Goal: Transaction & Acquisition: Purchase product/service

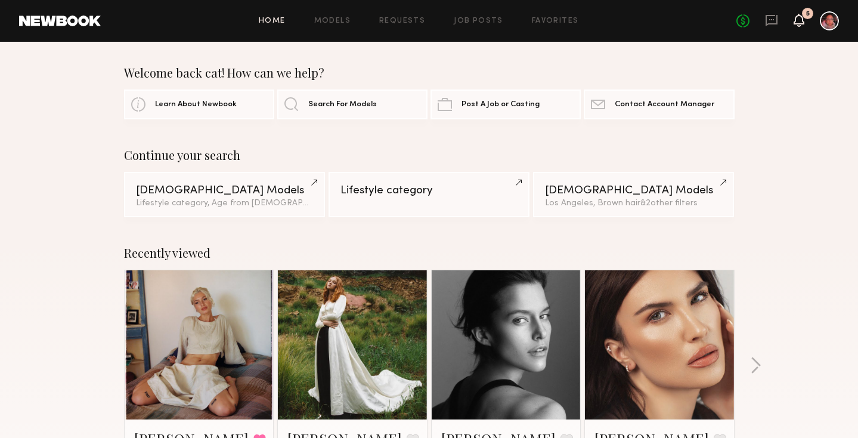
click at [799, 18] on icon at bounding box center [799, 20] width 10 height 8
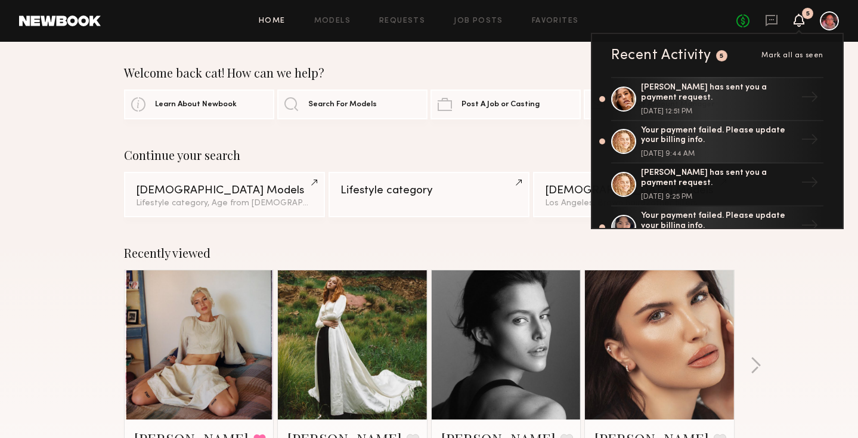
click at [803, 16] on div "5" at bounding box center [799, 21] width 11 height 15
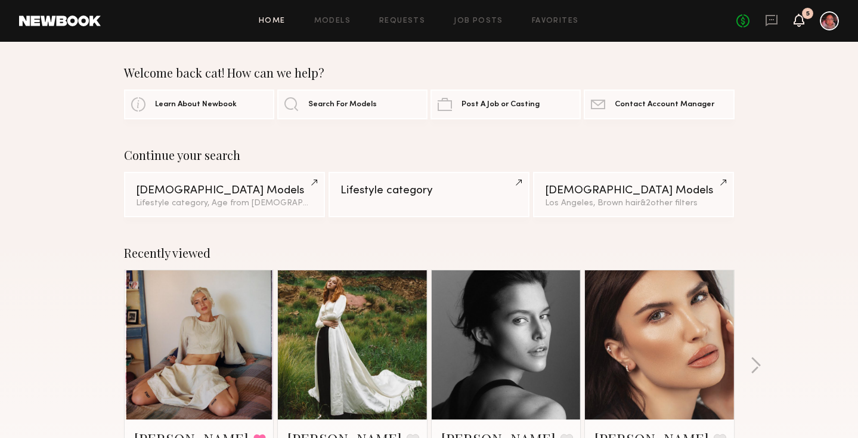
click at [804, 21] on icon at bounding box center [799, 20] width 11 height 13
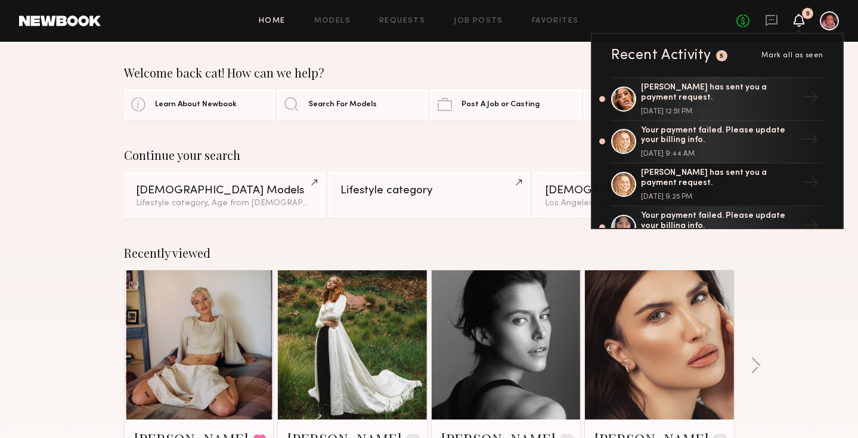
click at [735, 24] on div "Home Models Requests Job Posts Favorites Sign Out No fees up to $5,000 5 Recent…" at bounding box center [470, 20] width 738 height 19
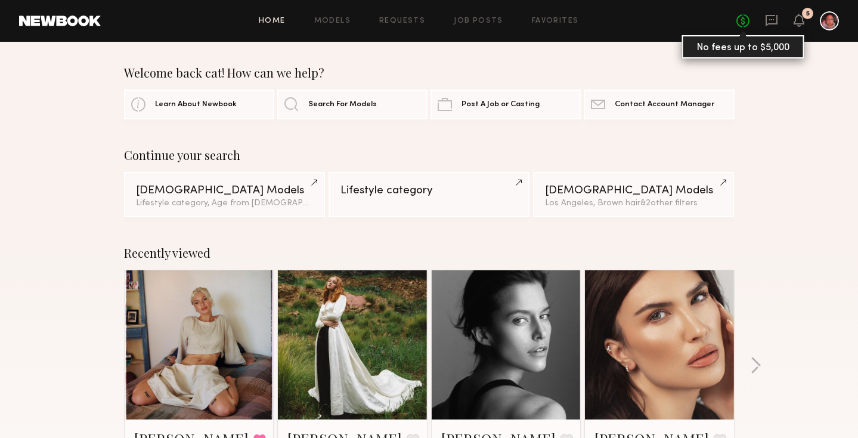
click at [746, 23] on link "No fees up to $5,000" at bounding box center [742, 20] width 13 height 13
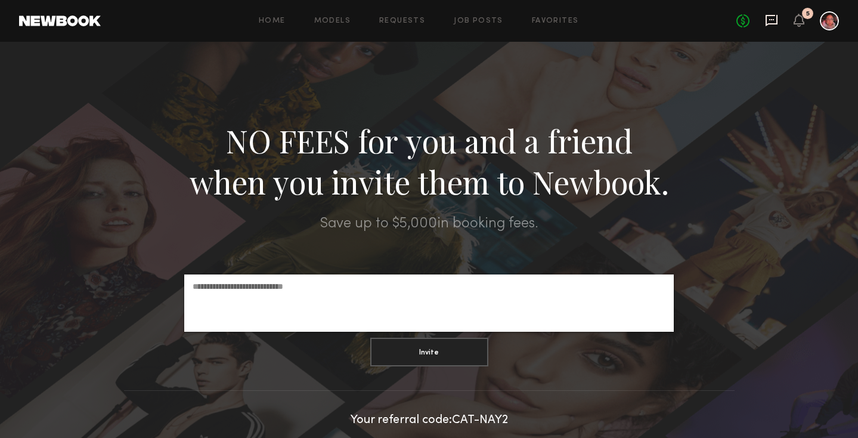
click at [773, 22] on icon at bounding box center [771, 20] width 13 height 13
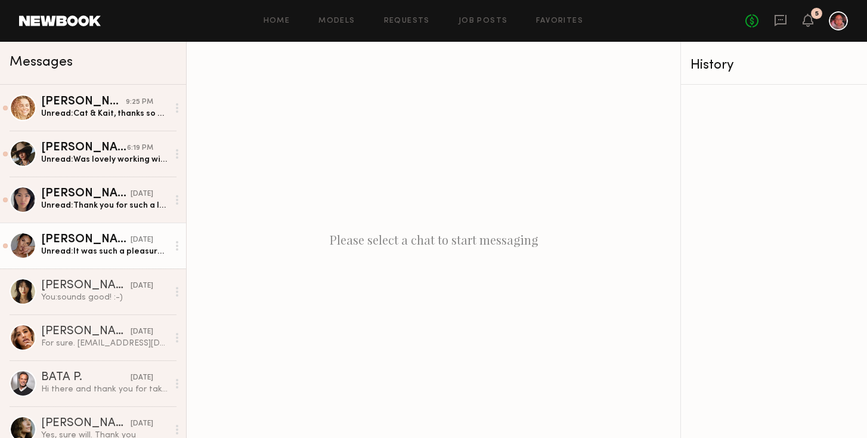
click at [95, 243] on div "[PERSON_NAME]" at bounding box center [85, 240] width 89 height 12
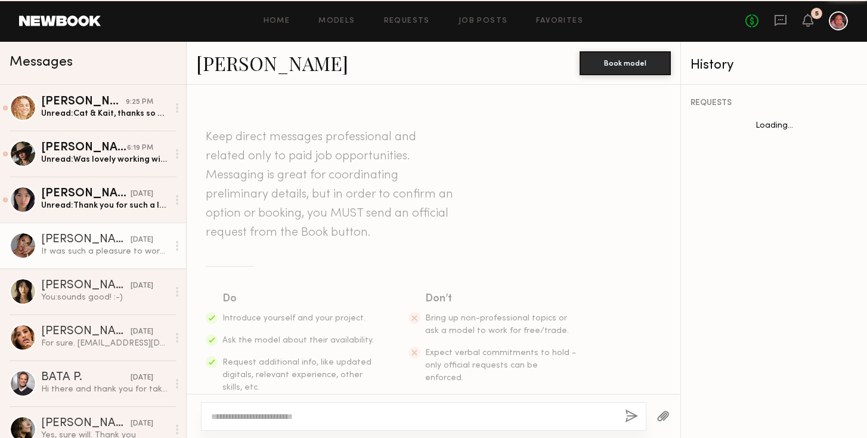
scroll to position [1069, 0]
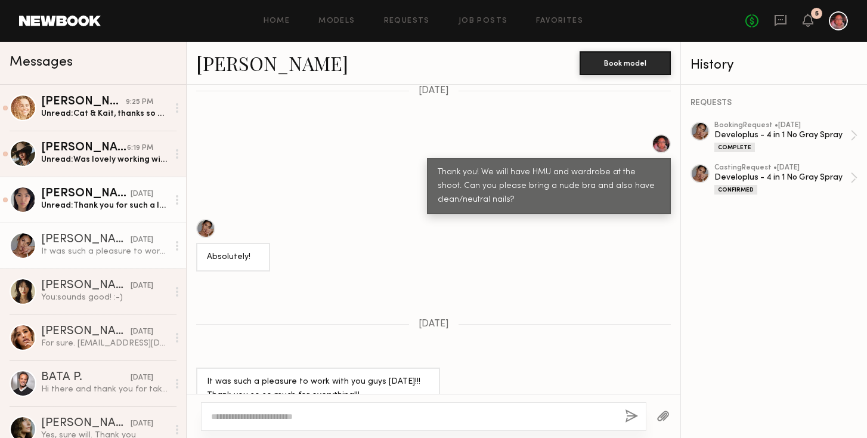
click at [110, 205] on div "Unread: Thank you for such a lovely two days! ◡̈" at bounding box center [104, 205] width 127 height 11
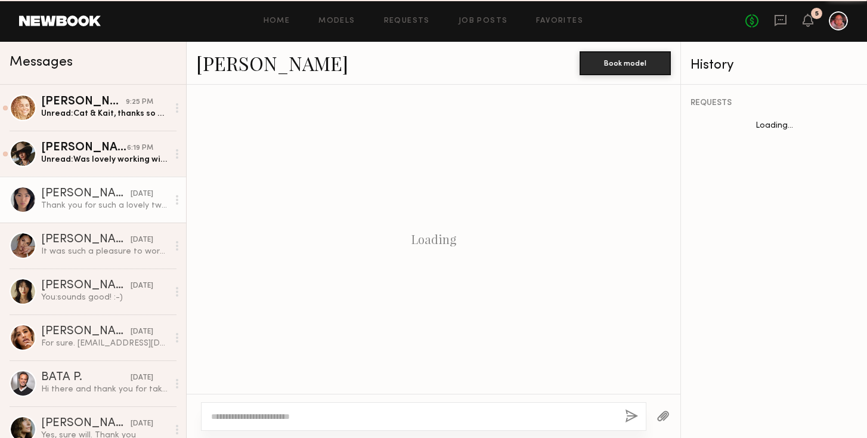
scroll to position [967, 0]
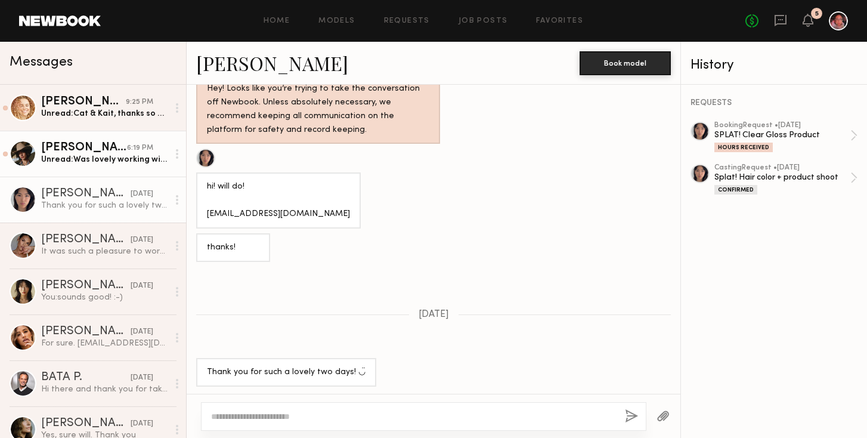
click at [117, 162] on div "Unread: Was lovely working with everyone!!!" at bounding box center [104, 159] width 127 height 11
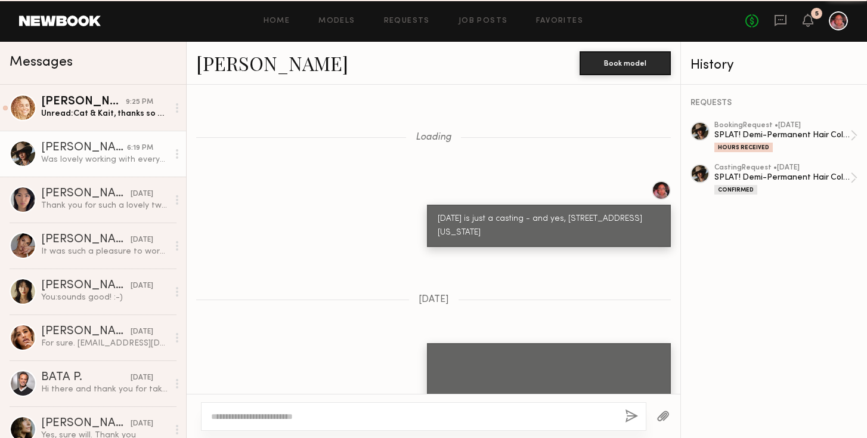
scroll to position [1165, 0]
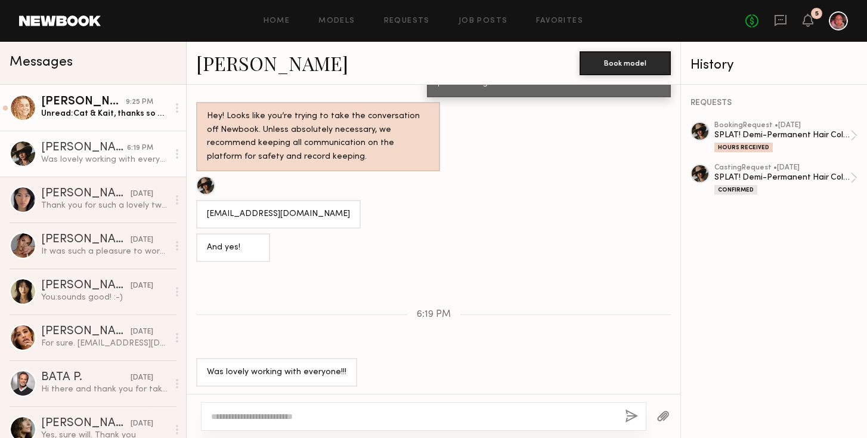
click at [123, 112] on div "Unread: Cat & Kait, thanks so much for having me & for a super fun week!" at bounding box center [104, 113] width 127 height 11
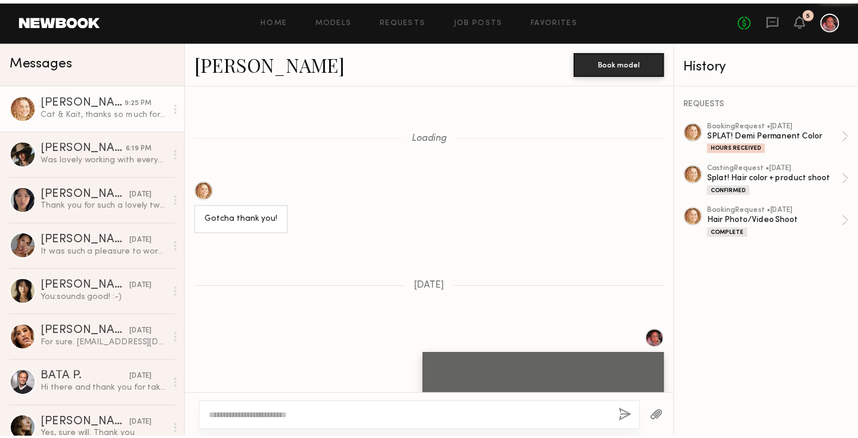
scroll to position [1351, 0]
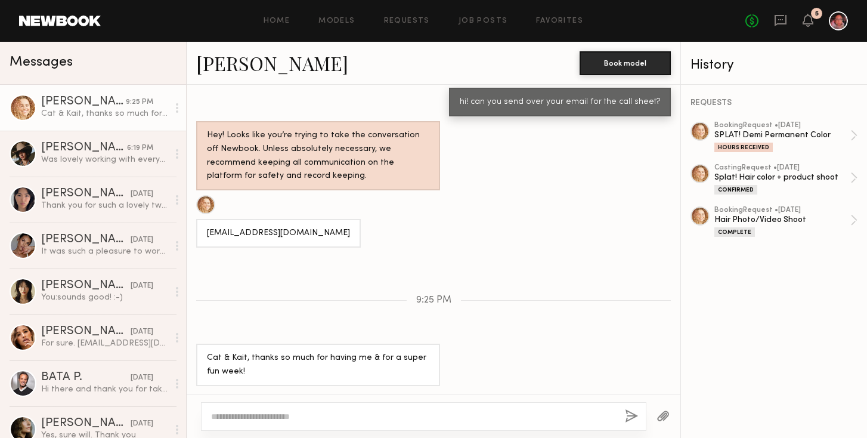
click at [840, 20] on div at bounding box center [838, 20] width 19 height 19
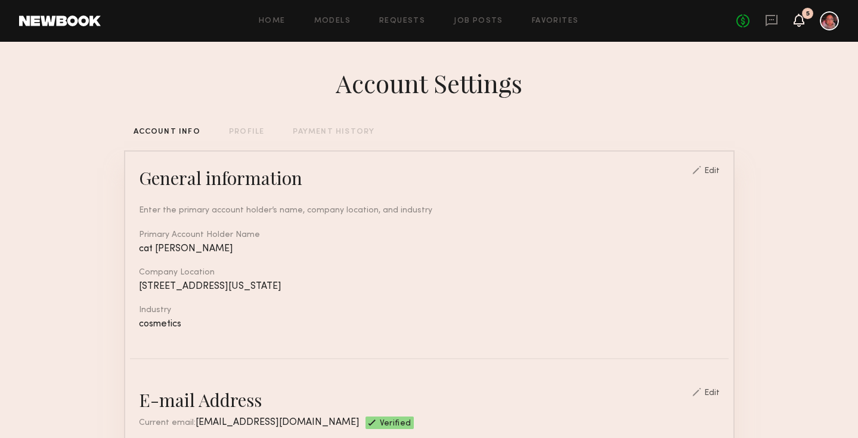
click at [794, 21] on icon at bounding box center [799, 20] width 10 height 8
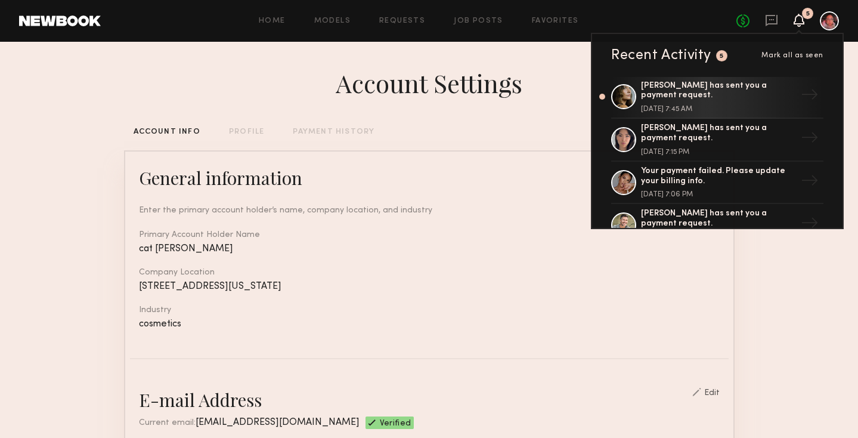
scroll to position [249, 0]
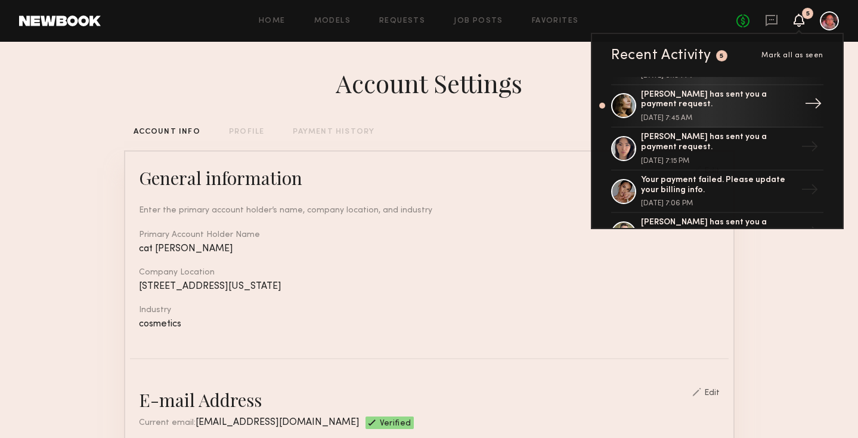
click at [639, 99] on link "[PERSON_NAME] has sent you a payment request. [DATE] 7:45 AM →" at bounding box center [717, 106] width 212 height 43
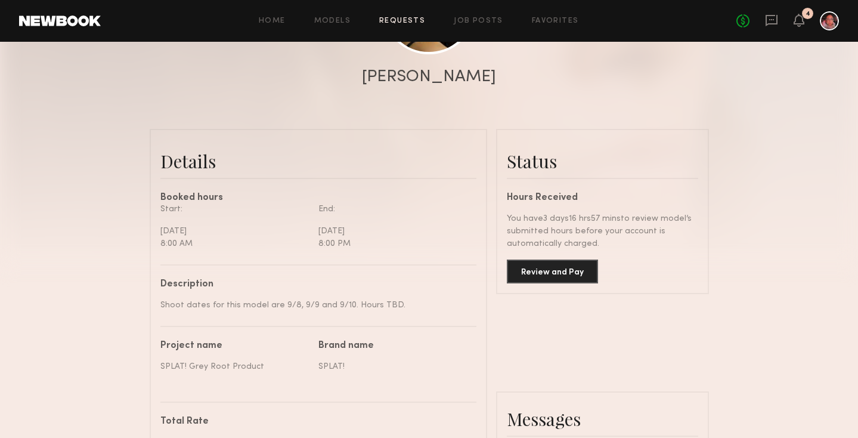
scroll to position [212, 0]
click at [564, 276] on button "Review and Pay" at bounding box center [552, 270] width 91 height 24
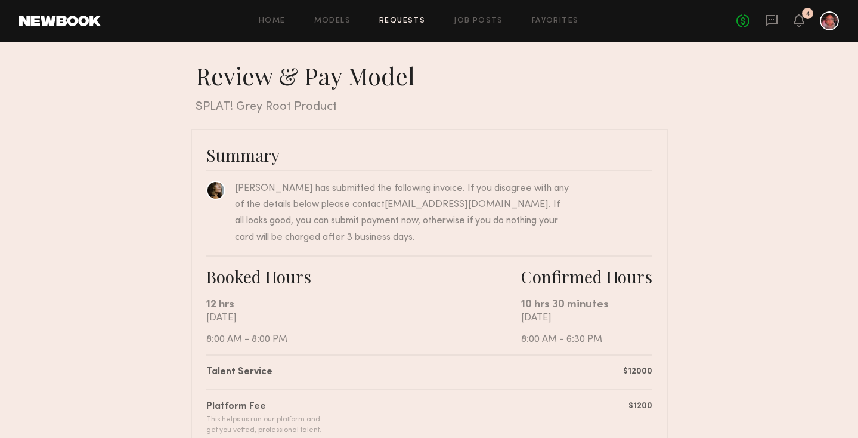
click at [832, 23] on div at bounding box center [829, 20] width 19 height 19
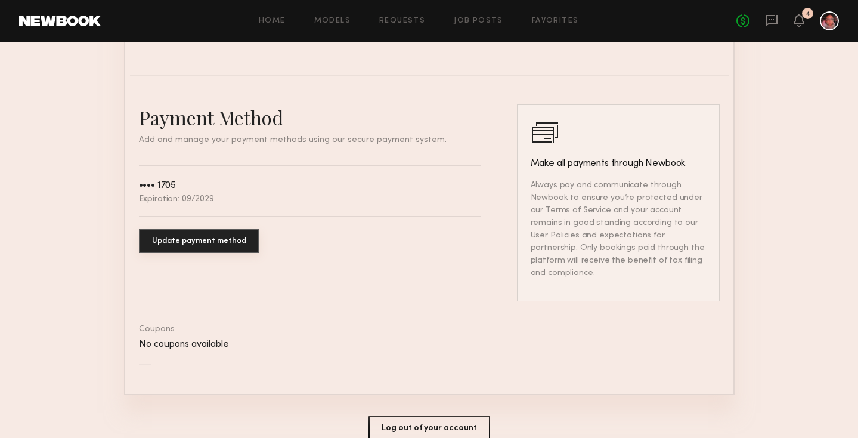
scroll to position [624, 0]
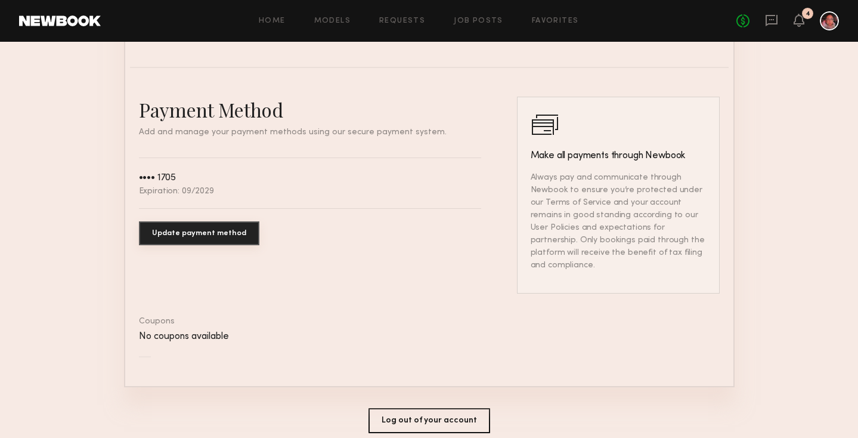
click at [228, 225] on button "Update payment method" at bounding box center [199, 233] width 120 height 24
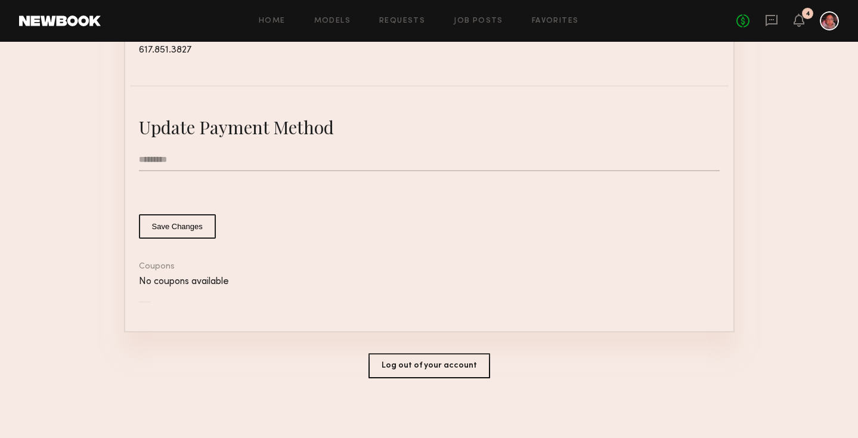
scroll to position [603, 0]
click at [182, 163] on input "text" at bounding box center [429, 162] width 581 height 23
type input "**********"
click at [483, 213] on form "**********" at bounding box center [429, 196] width 581 height 90
click at [718, 227] on common-button-deprecated "Save Changes" at bounding box center [429, 228] width 581 height 24
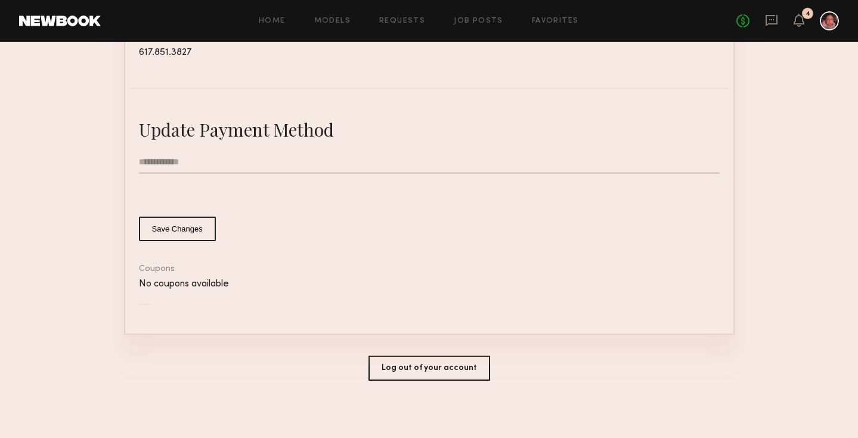
click at [173, 227] on button "Save Changes" at bounding box center [177, 228] width 77 height 24
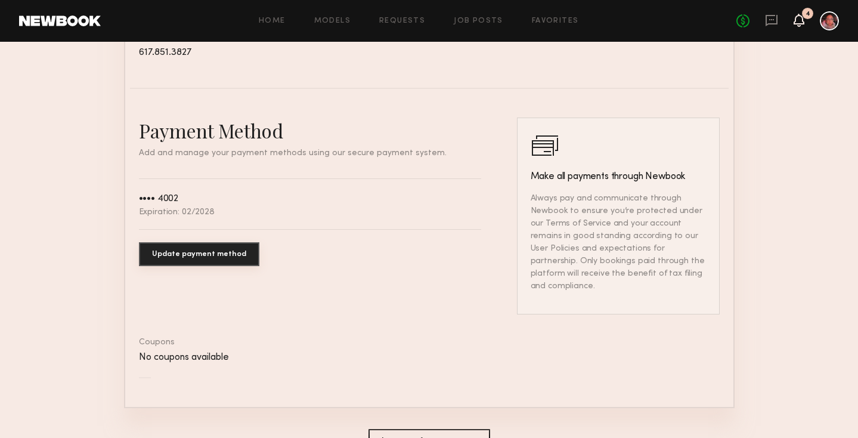
click at [800, 26] on div "4" at bounding box center [799, 21] width 11 height 15
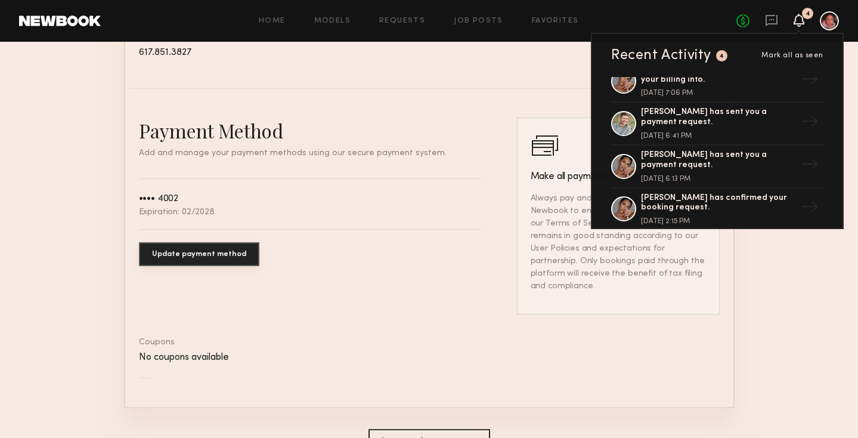
scroll to position [363, 0]
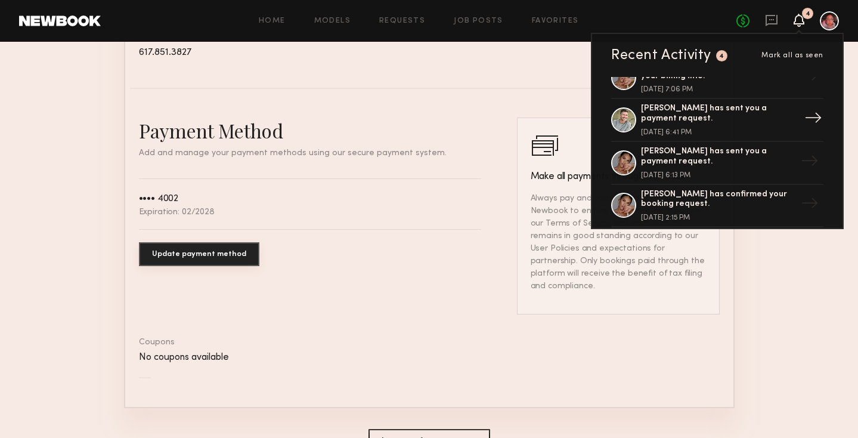
click at [803, 120] on div "→" at bounding box center [813, 119] width 27 height 31
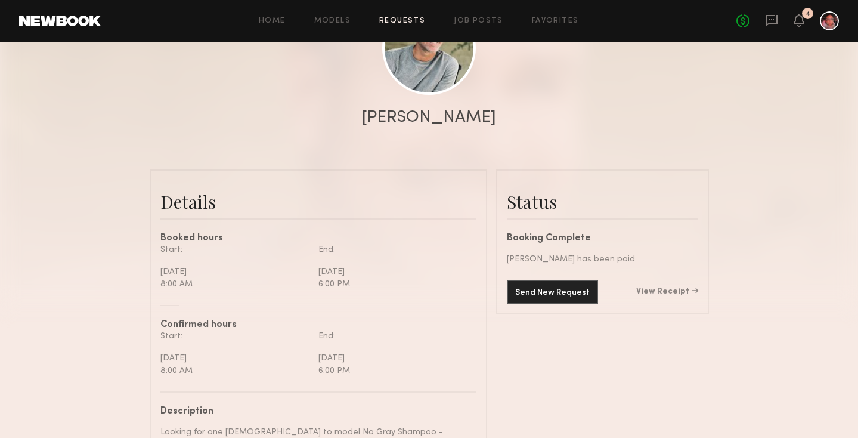
scroll to position [169, 0]
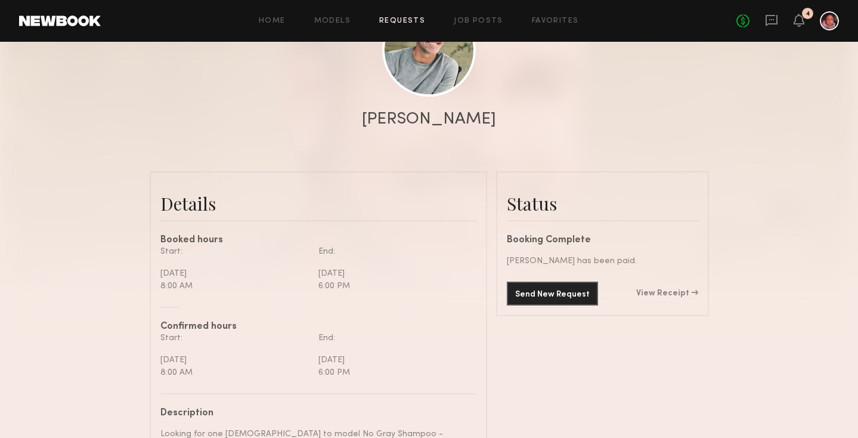
click at [808, 26] on div "No fees up to $5,000 4" at bounding box center [787, 20] width 103 height 19
click at [800, 17] on icon at bounding box center [799, 20] width 10 height 8
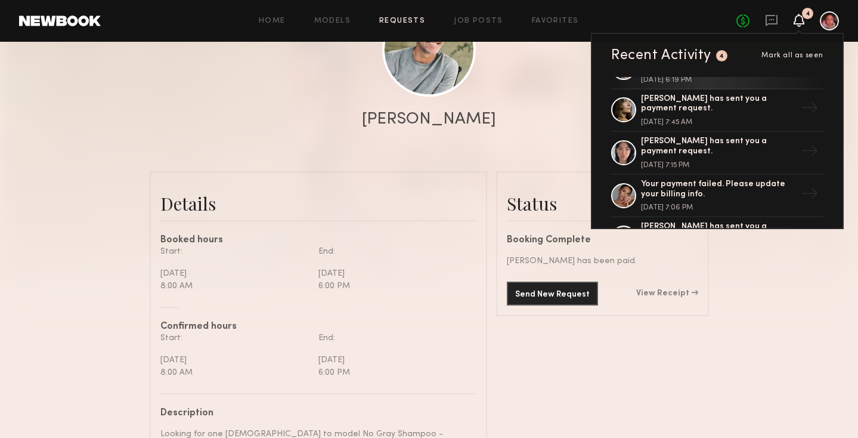
scroll to position [242, 0]
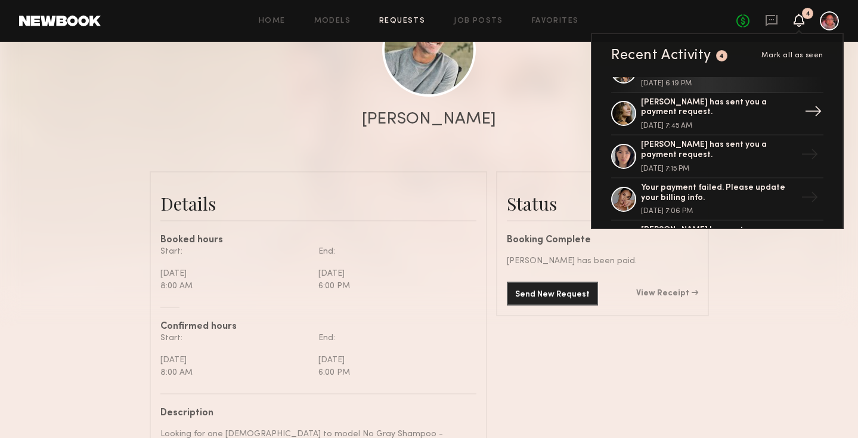
click at [755, 104] on div "[PERSON_NAME] has sent you a payment request." at bounding box center [718, 108] width 155 height 20
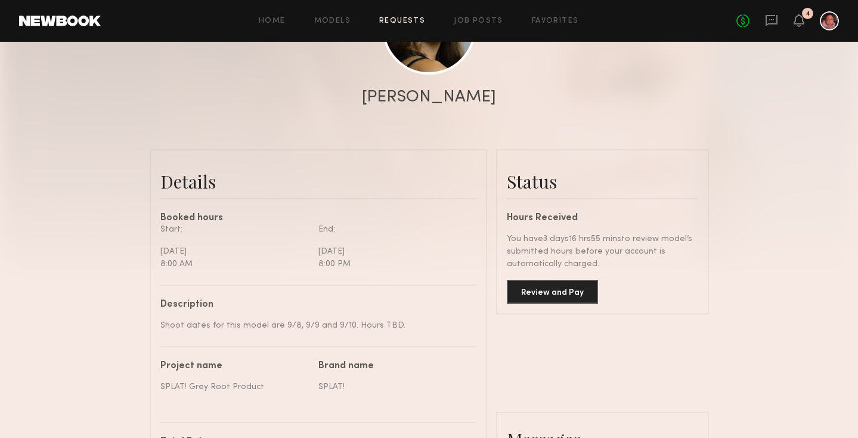
scroll to position [256, 0]
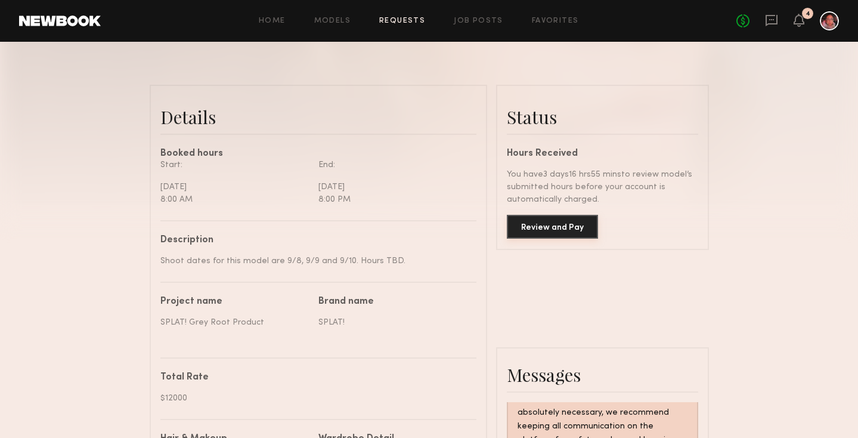
click at [578, 215] on button "Review and Pay" at bounding box center [552, 227] width 91 height 24
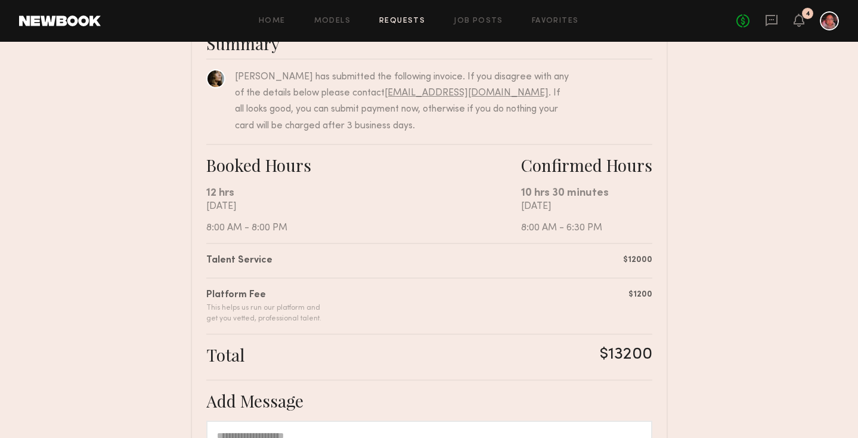
scroll to position [103, 0]
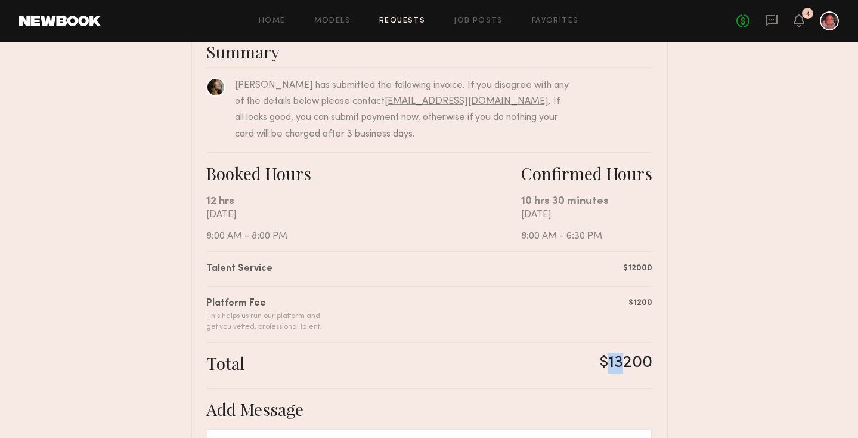
drag, startPoint x: 621, startPoint y: 365, endPoint x: 609, endPoint y: 368, distance: 12.3
click at [609, 368] on div "$13200" at bounding box center [626, 362] width 52 height 21
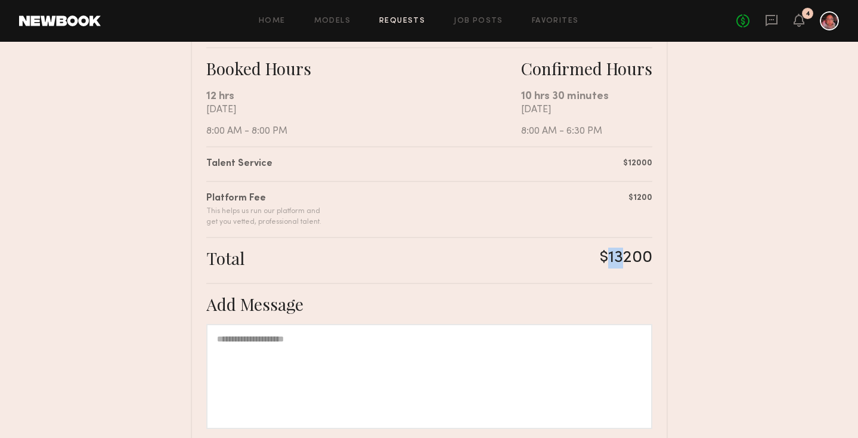
scroll to position [324, 0]
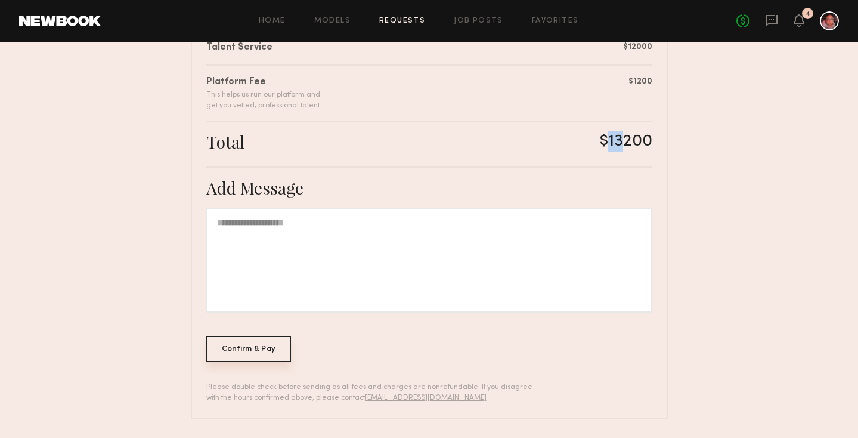
click at [271, 345] on div "Confirm & Pay" at bounding box center [248, 349] width 85 height 26
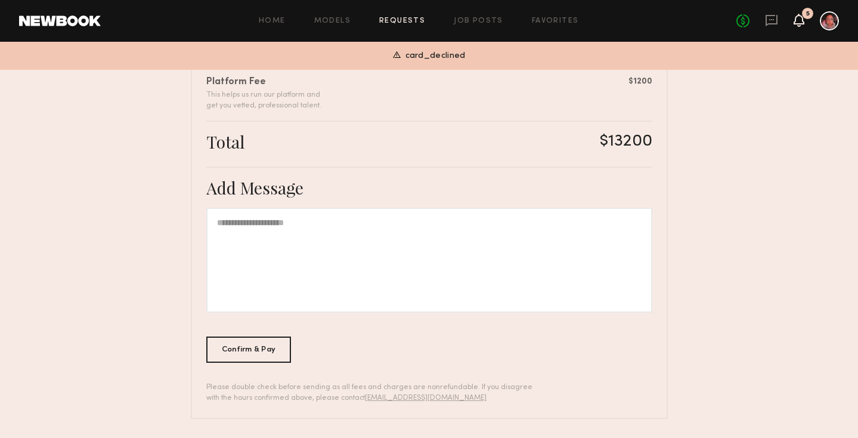
click at [799, 19] on icon at bounding box center [799, 20] width 10 height 8
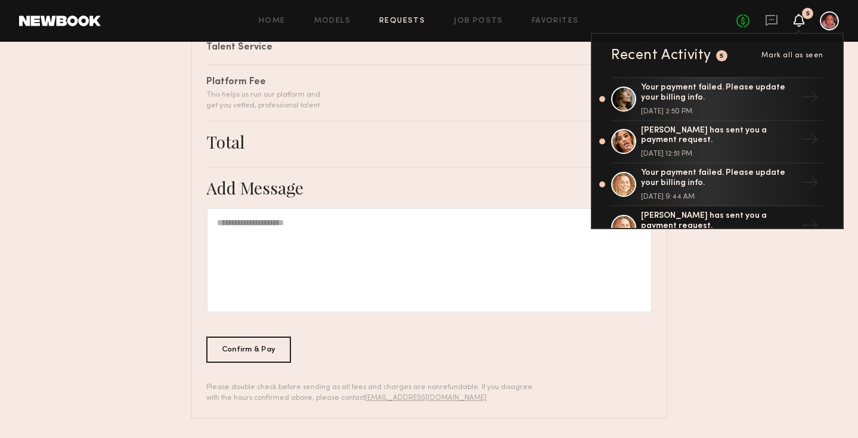
click at [801, 23] on icon at bounding box center [799, 20] width 10 height 8
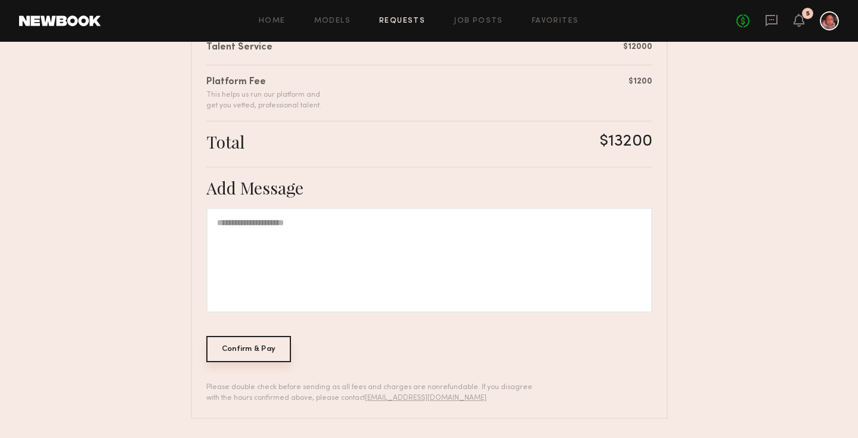
click at [253, 351] on div "Confirm & Pay" at bounding box center [248, 349] width 85 height 26
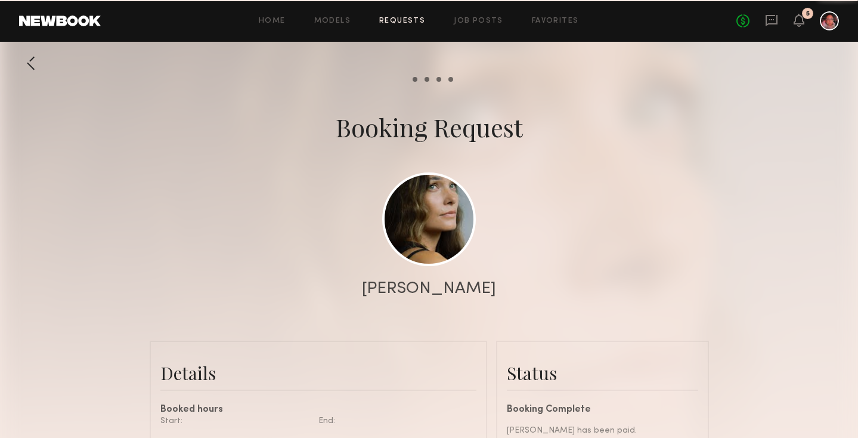
scroll to position [1358, 0]
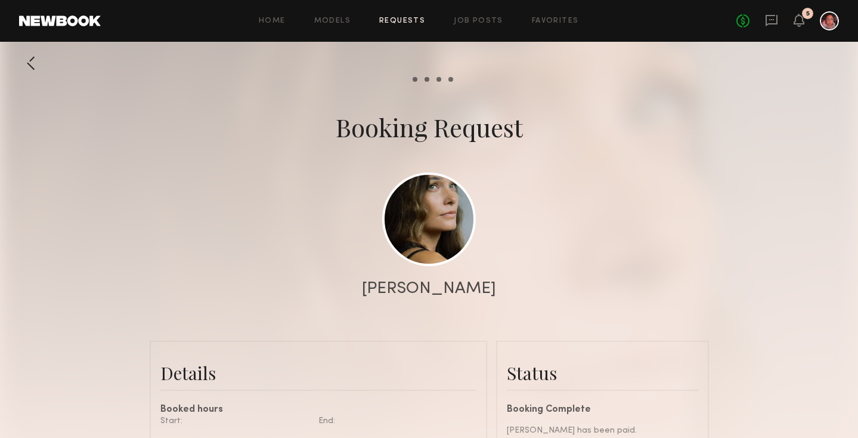
click at [803, 16] on div "5" at bounding box center [807, 13] width 11 height 11
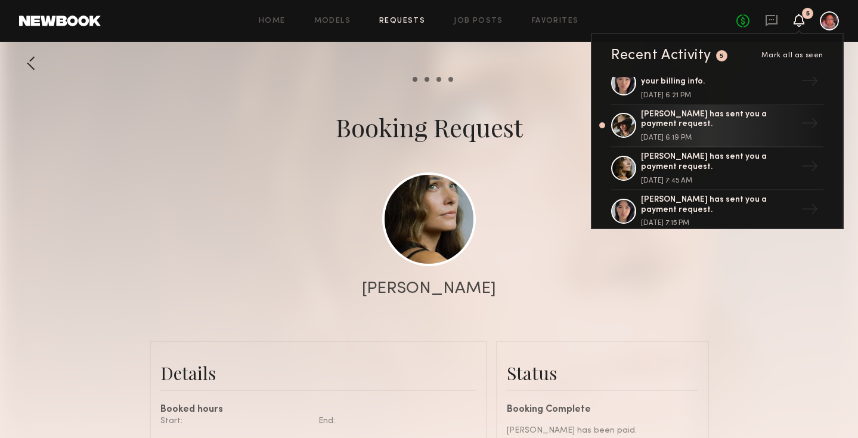
scroll to position [235, 0]
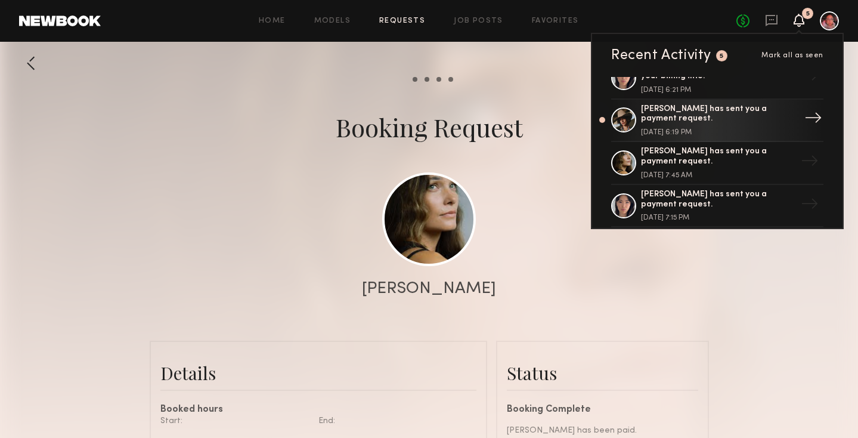
click at [789, 119] on link "[PERSON_NAME] has sent you a payment request. [DATE] 6:19 PM →" at bounding box center [717, 121] width 212 height 43
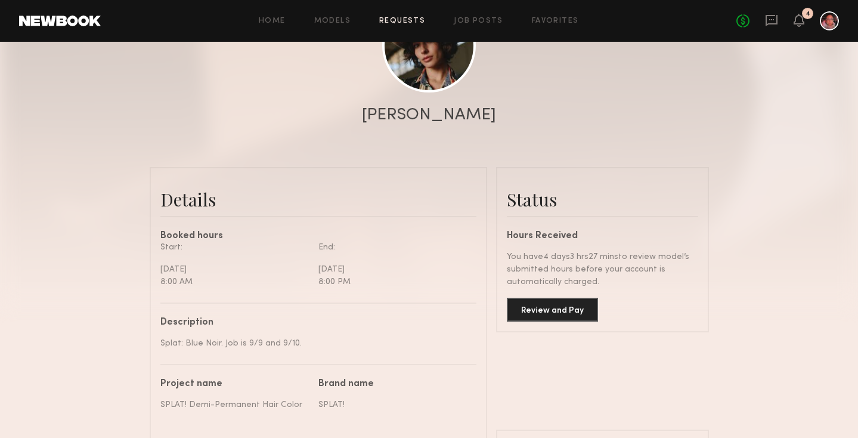
scroll to position [174, 0]
click at [808, 17] on div "4" at bounding box center [808, 14] width 5 height 7
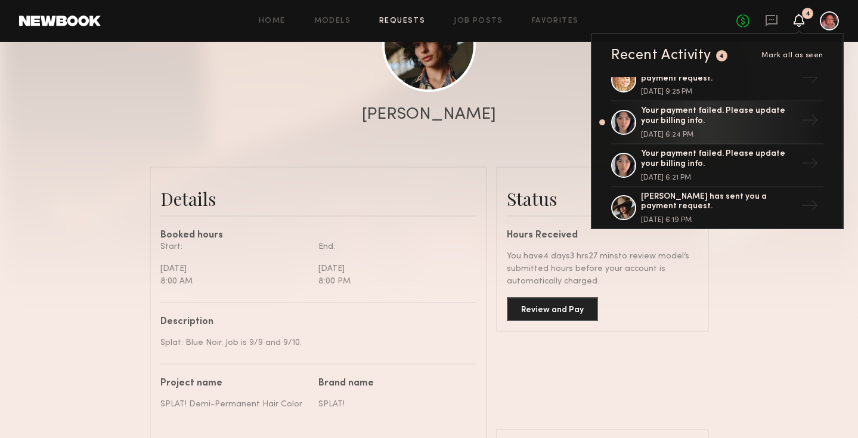
scroll to position [154, 0]
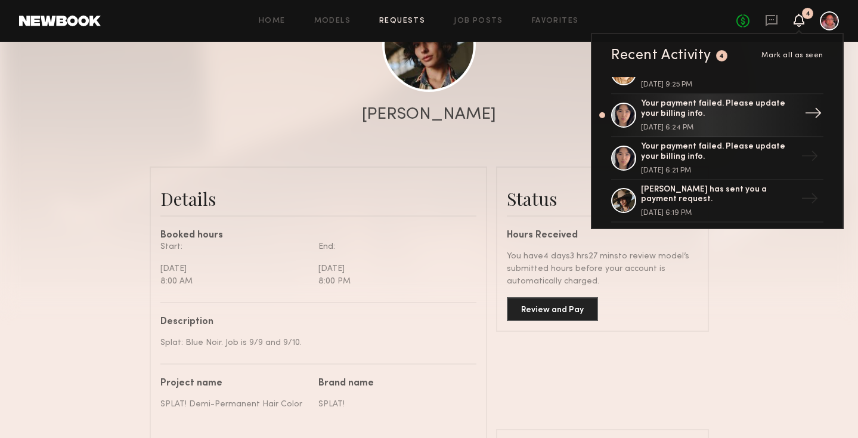
click at [783, 115] on div "Your payment failed. Please update your billing info." at bounding box center [718, 109] width 155 height 20
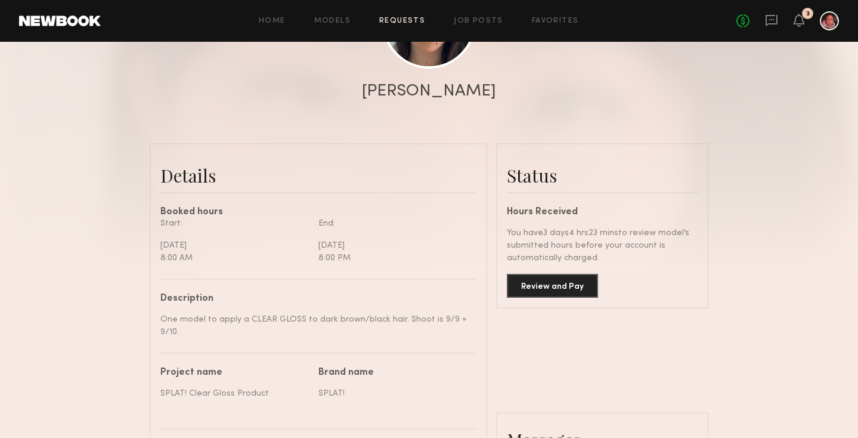
scroll to position [201, 0]
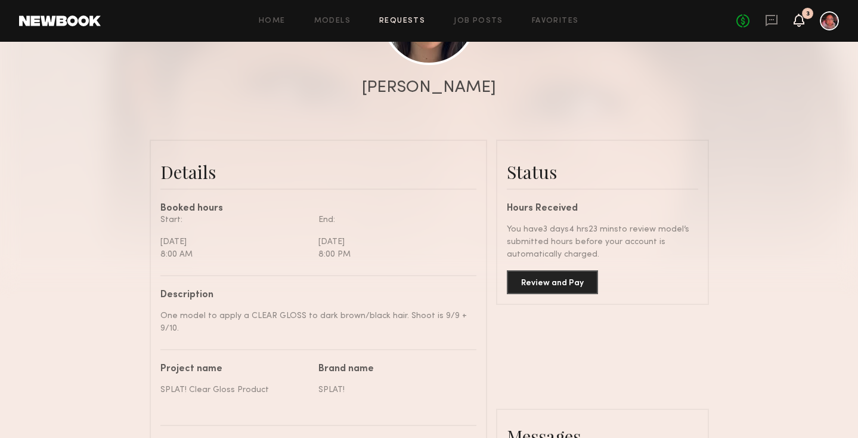
click at [802, 20] on icon at bounding box center [799, 20] width 10 height 8
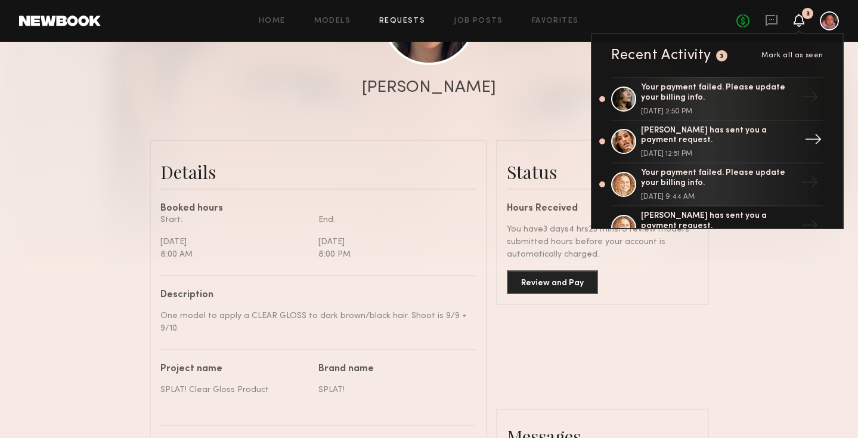
click at [729, 126] on div "[PERSON_NAME] has sent you a payment request." at bounding box center [718, 136] width 155 height 20
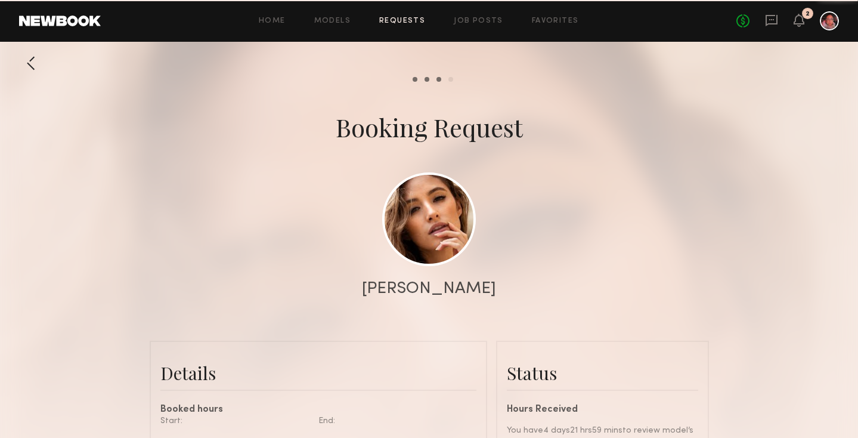
scroll to position [1217, 0]
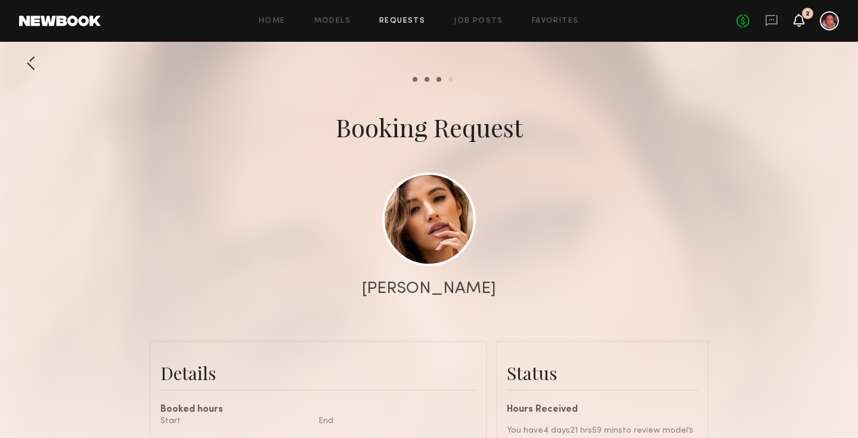
click at [796, 22] on icon at bounding box center [799, 20] width 10 height 8
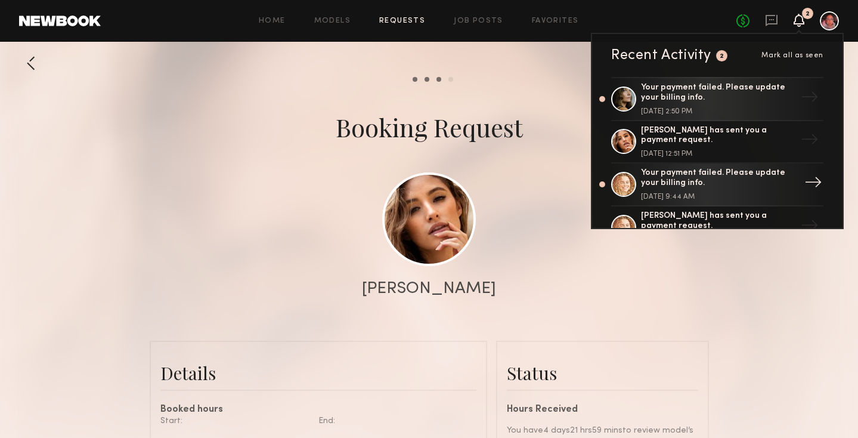
click at [759, 182] on div "Your payment failed. Please update your billing info." at bounding box center [718, 178] width 155 height 20
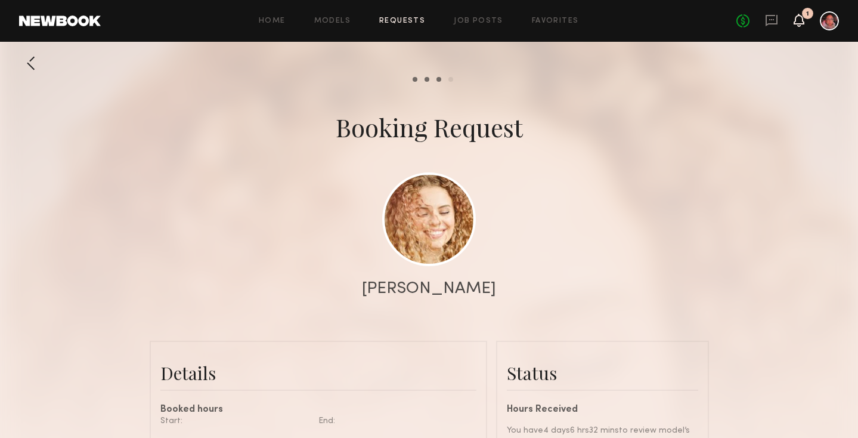
click at [796, 16] on icon at bounding box center [799, 20] width 11 height 13
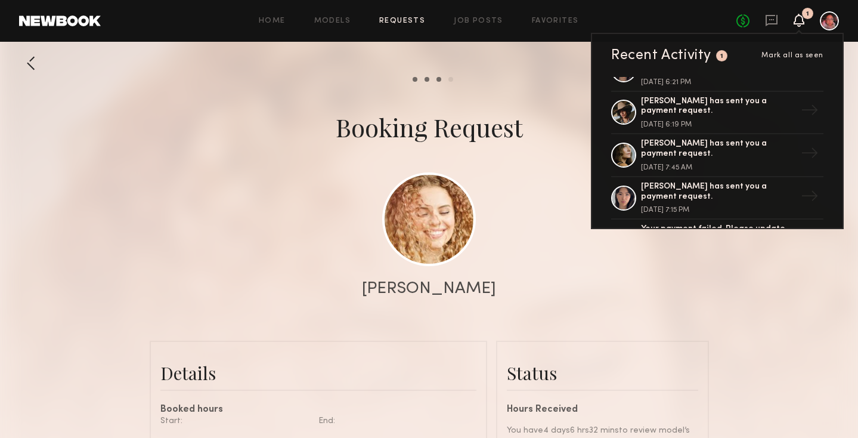
scroll to position [244, 0]
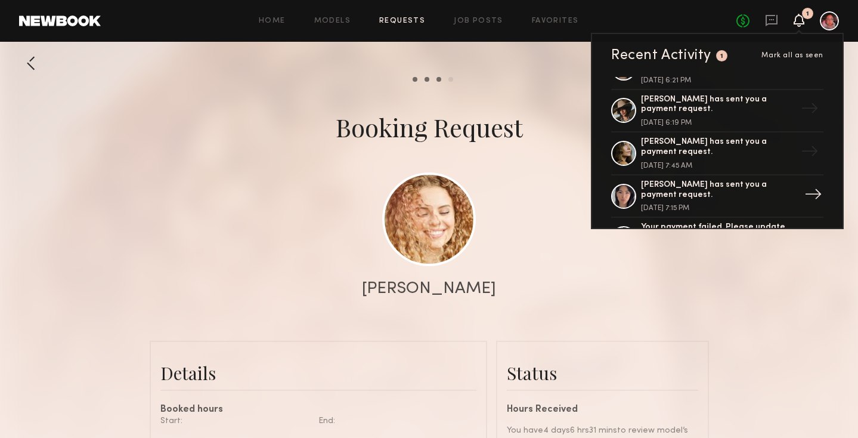
click at [764, 190] on div "[PERSON_NAME] has sent you a payment request." at bounding box center [718, 190] width 155 height 20
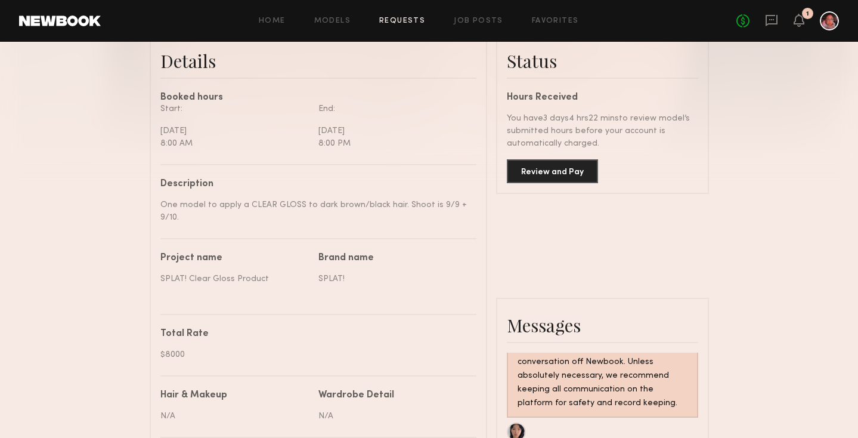
scroll to position [310, 0]
click at [578, 173] on button "Review and Pay" at bounding box center [552, 172] width 91 height 24
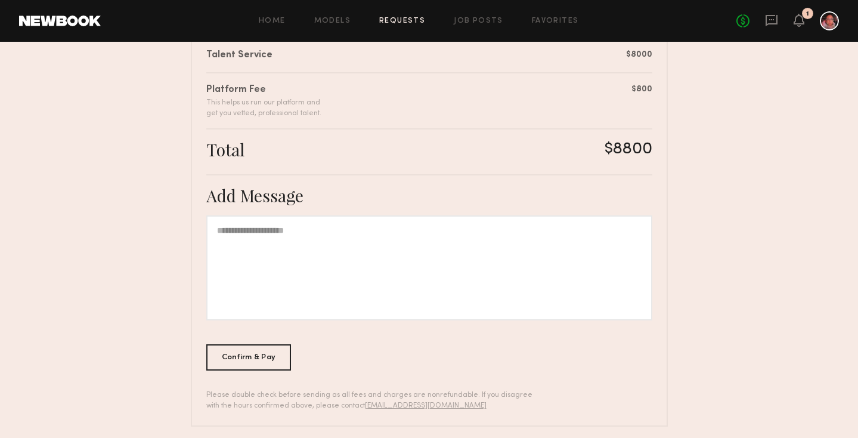
scroll to position [324, 0]
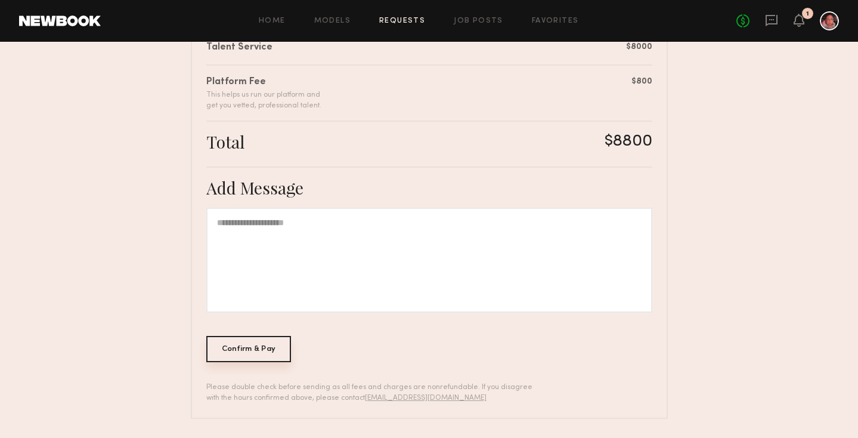
click at [265, 349] on div "Confirm & Pay" at bounding box center [248, 349] width 85 height 26
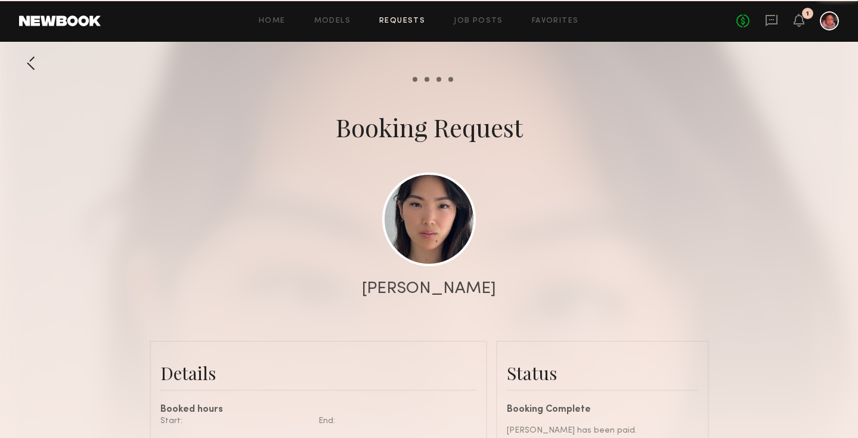
scroll to position [1041, 0]
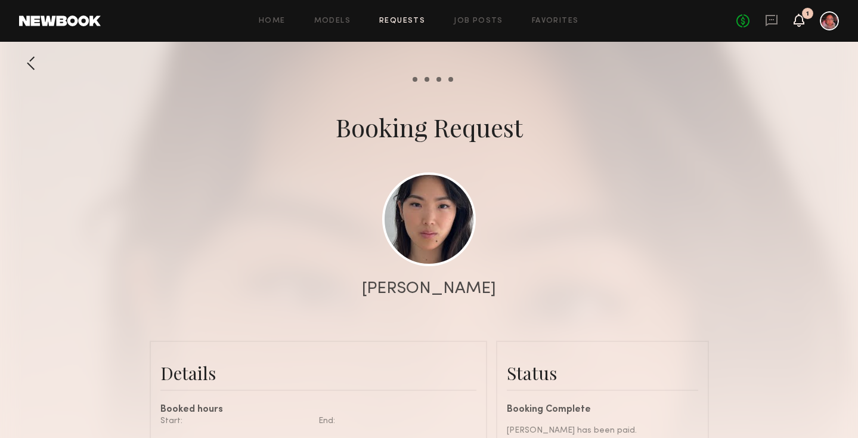
click at [799, 19] on icon at bounding box center [799, 20] width 10 height 8
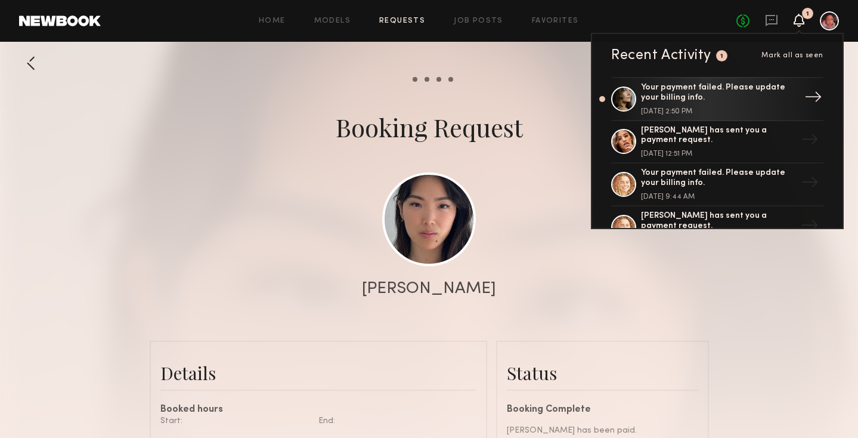
click at [803, 92] on div "→" at bounding box center [813, 98] width 27 height 31
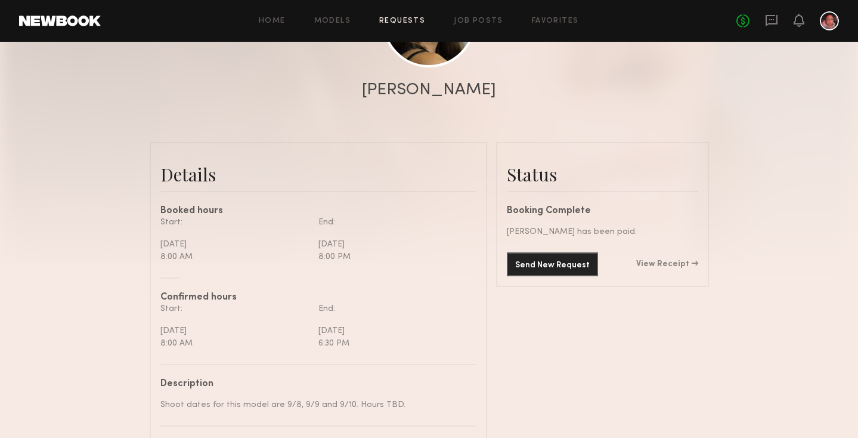
scroll to position [141, 0]
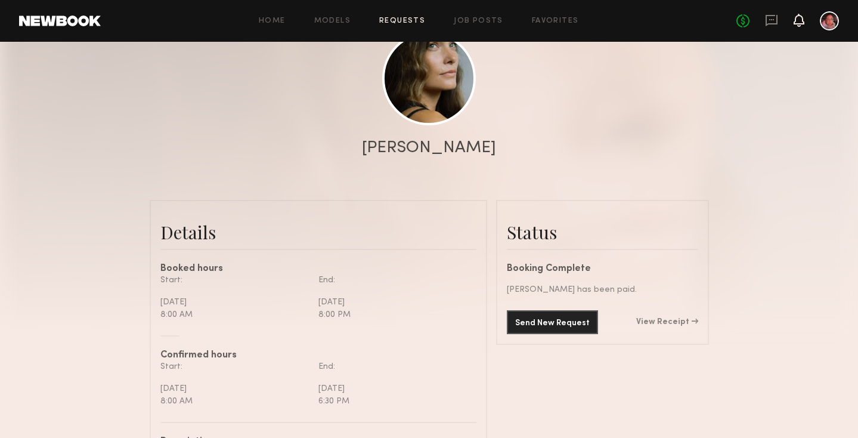
click at [803, 24] on icon at bounding box center [799, 20] width 11 height 13
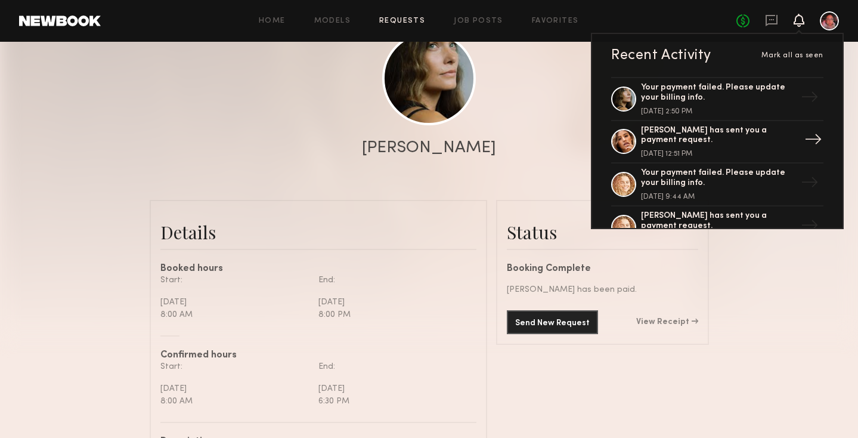
click at [766, 126] on div "[PERSON_NAME] has sent you a payment request." at bounding box center [718, 136] width 155 height 20
